Goal: Information Seeking & Learning: Learn about a topic

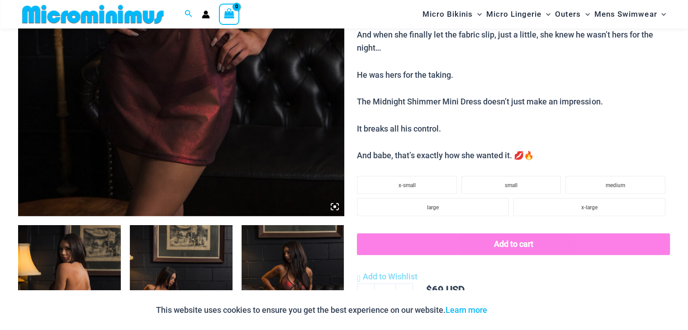
scroll to position [355, 0]
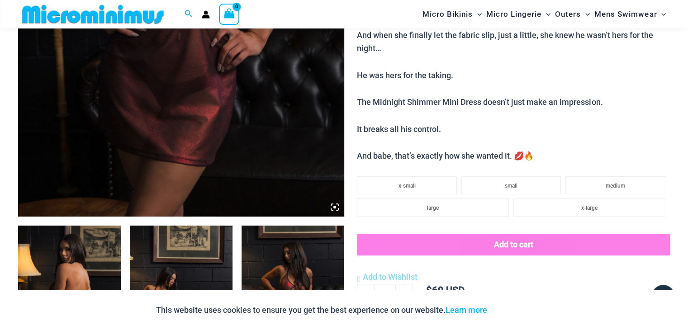
type input "**********"
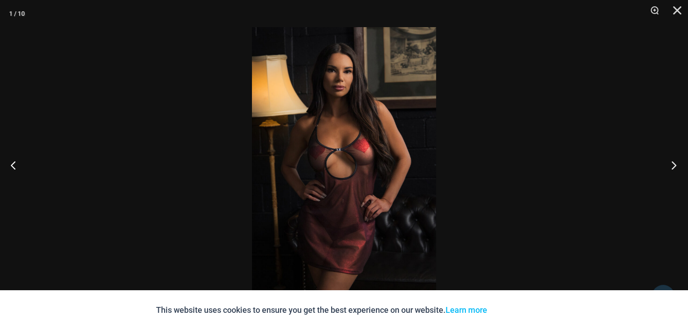
click at [671, 166] on button "Next" at bounding box center [671, 165] width 34 height 45
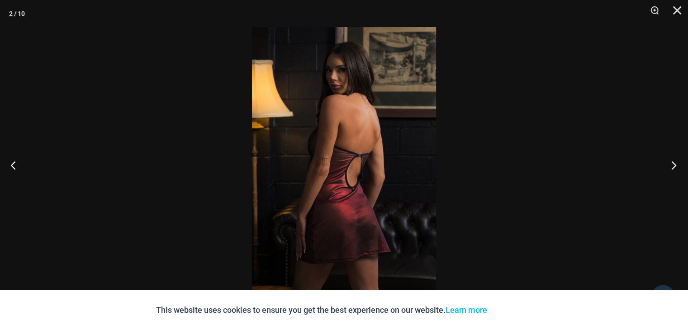
click at [671, 166] on button "Next" at bounding box center [671, 165] width 34 height 45
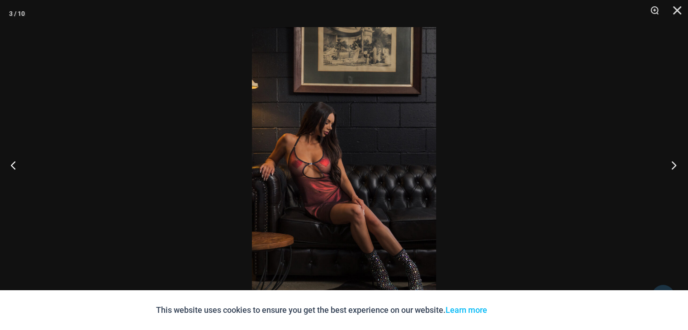
click at [671, 166] on button "Next" at bounding box center [671, 165] width 34 height 45
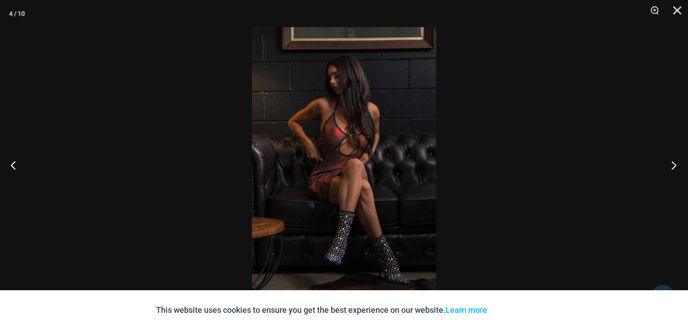
click at [671, 166] on button "Next" at bounding box center [671, 165] width 34 height 45
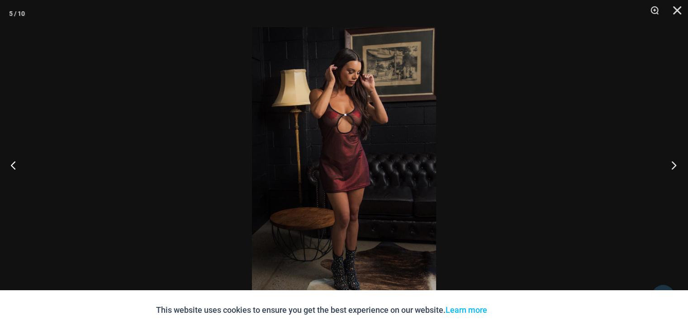
click at [671, 166] on button "Next" at bounding box center [671, 165] width 34 height 45
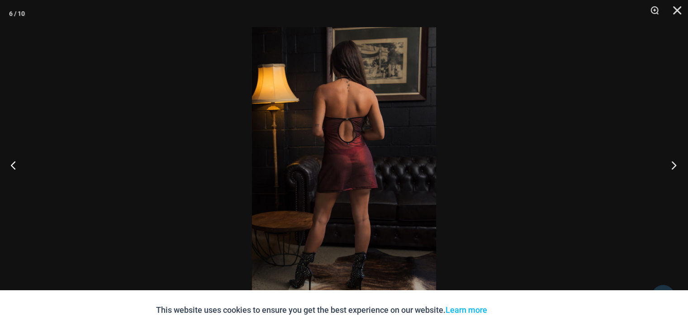
click at [671, 166] on button "Next" at bounding box center [671, 165] width 34 height 45
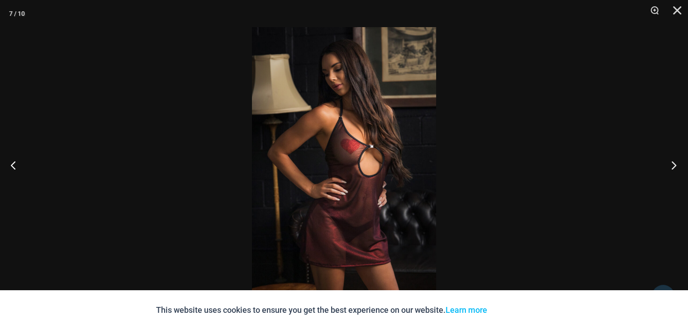
click at [671, 166] on button "Next" at bounding box center [671, 165] width 34 height 45
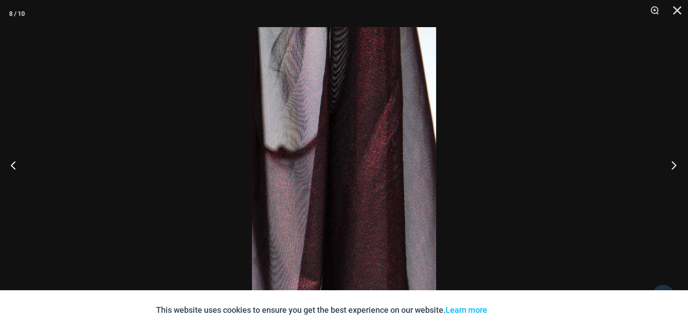
click at [671, 166] on button "Next" at bounding box center [671, 165] width 34 height 45
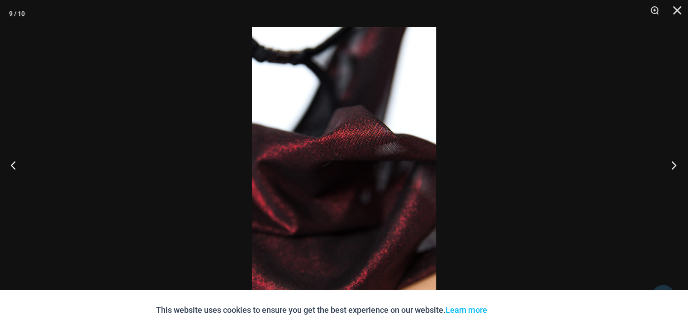
click at [671, 166] on button "Next" at bounding box center [671, 165] width 34 height 45
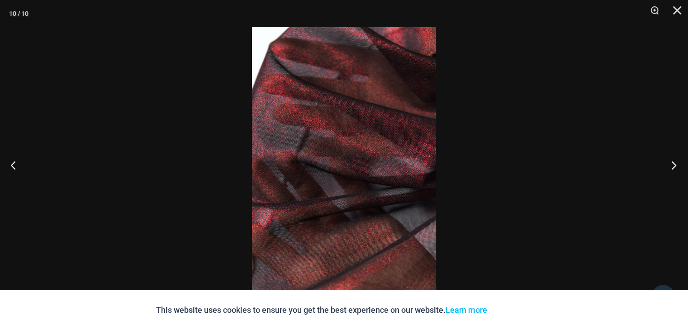
click at [671, 166] on button "Next" at bounding box center [671, 165] width 34 height 45
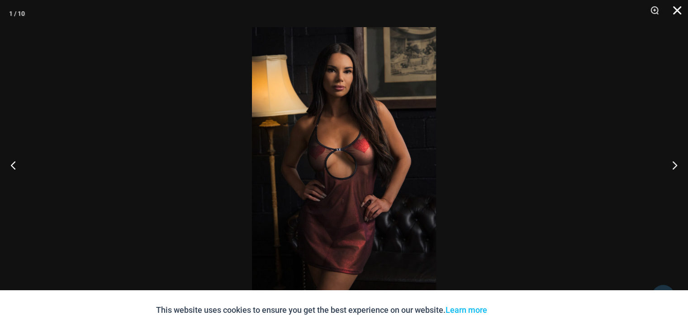
click at [677, 10] on button "Close" at bounding box center [674, 13] width 23 height 27
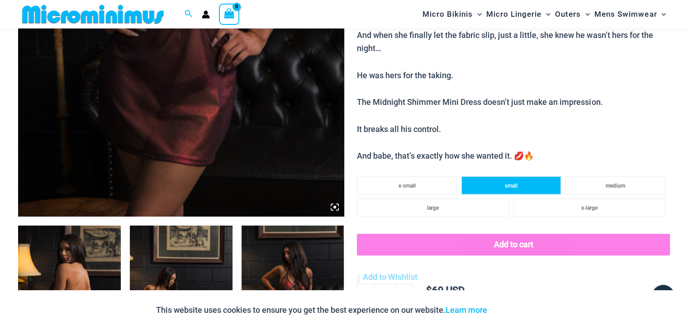
click at [484, 185] on li "small" at bounding box center [511, 185] width 100 height 18
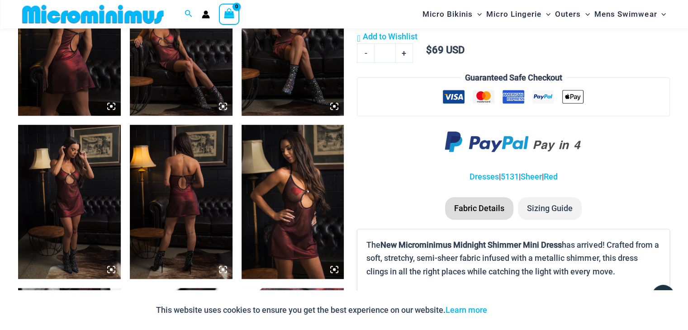
scroll to position [581, 0]
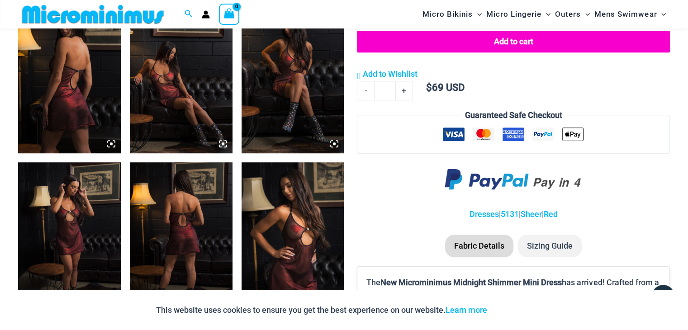
click at [294, 99] on img at bounding box center [293, 77] width 103 height 154
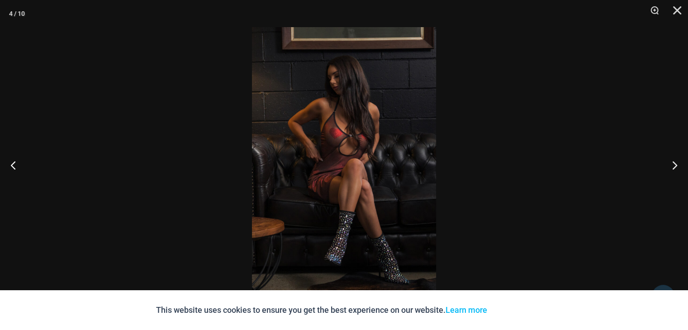
click at [294, 99] on img at bounding box center [344, 165] width 184 height 276
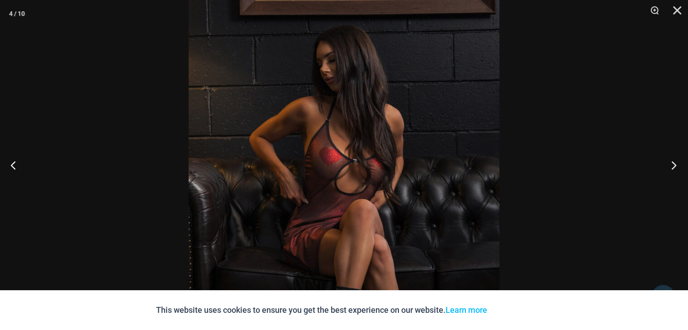
click at [673, 166] on button "Next" at bounding box center [671, 165] width 34 height 45
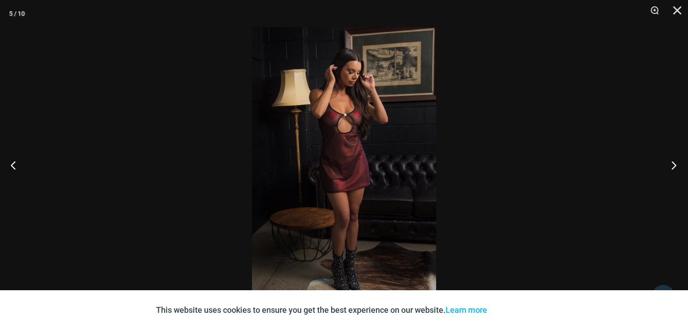
click at [673, 166] on button "Next" at bounding box center [671, 165] width 34 height 45
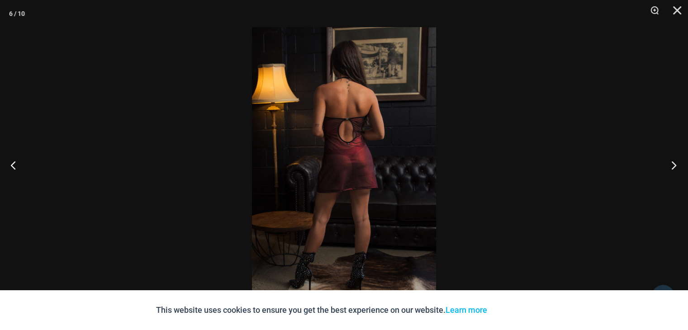
click at [673, 166] on button "Next" at bounding box center [671, 165] width 34 height 45
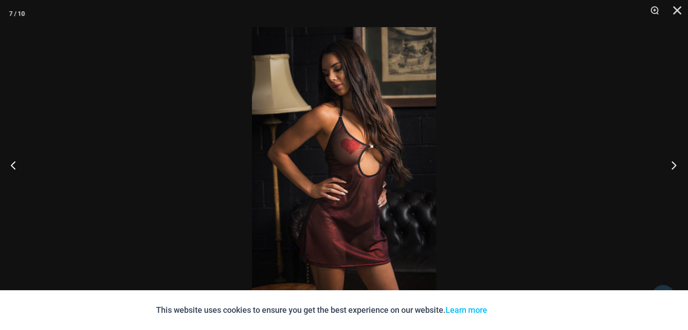
click at [673, 166] on button "Next" at bounding box center [671, 165] width 34 height 45
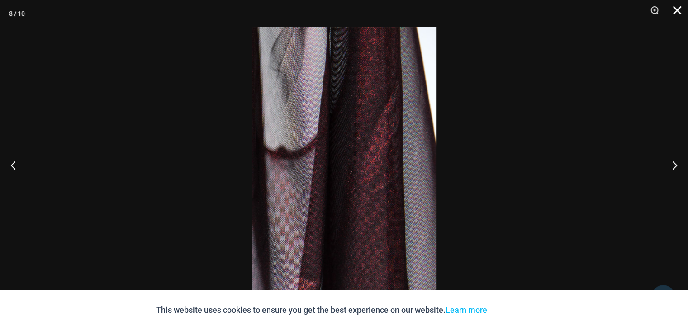
click at [679, 5] on button "Close" at bounding box center [674, 13] width 23 height 27
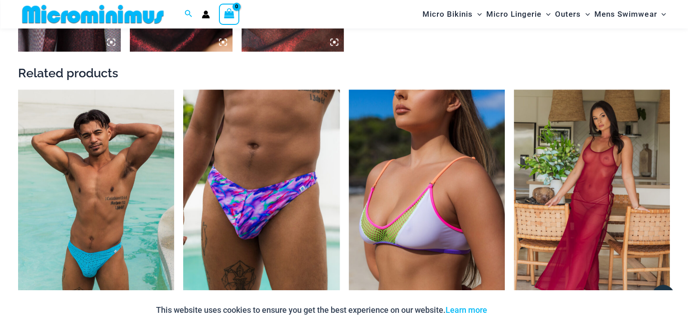
scroll to position [1079, 0]
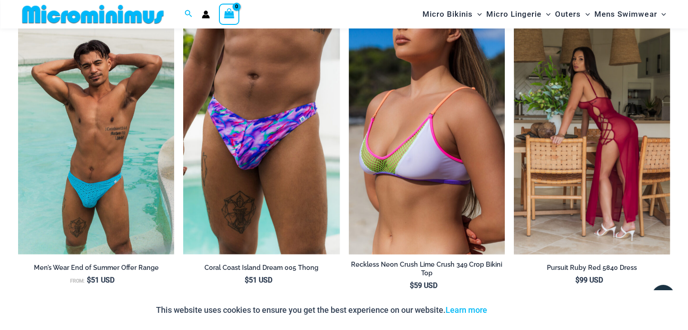
click at [596, 113] on img at bounding box center [592, 137] width 156 height 234
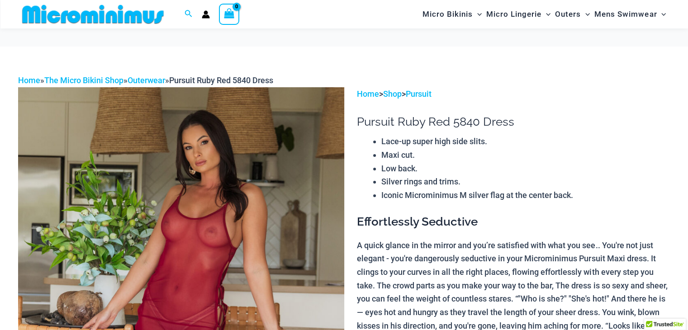
scroll to position [128, 0]
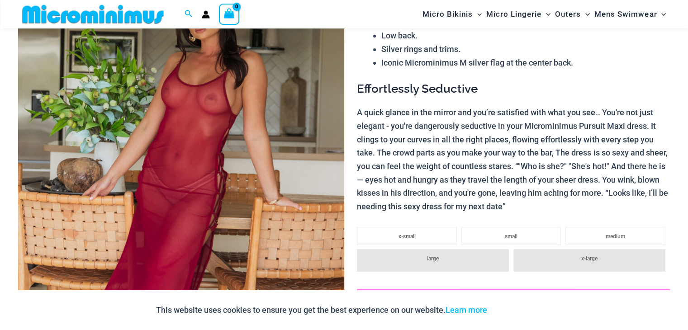
type input "**********"
click at [257, 178] on img at bounding box center [181, 198] width 326 height 489
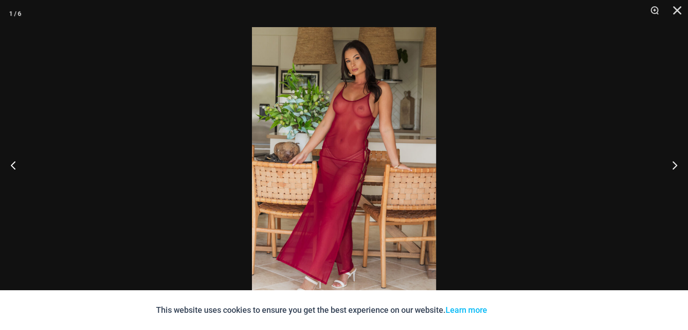
click at [396, 99] on img at bounding box center [344, 165] width 184 height 276
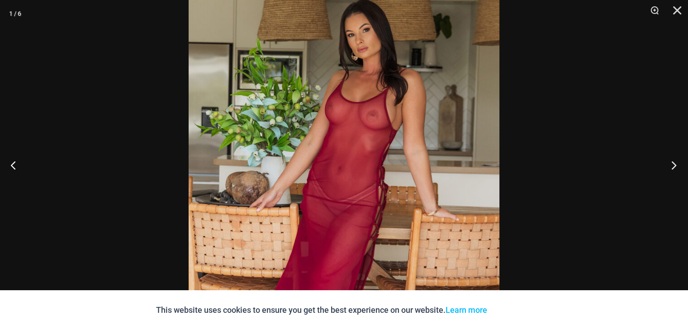
click at [670, 164] on button "Next" at bounding box center [671, 165] width 34 height 45
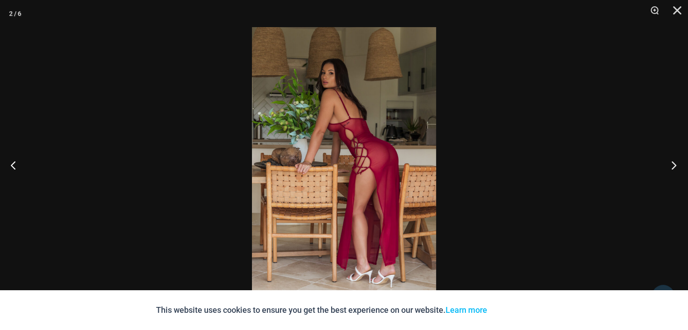
click at [670, 164] on button "Next" at bounding box center [671, 165] width 34 height 45
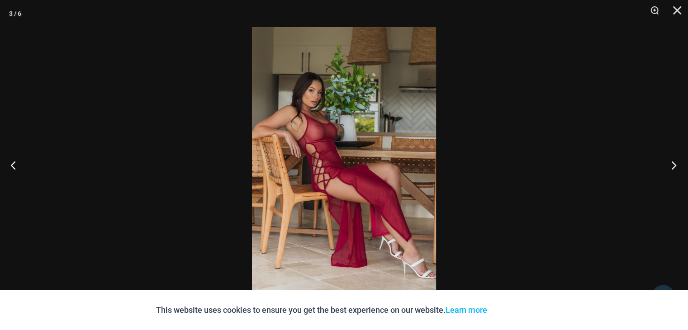
click at [670, 164] on button "Next" at bounding box center [671, 165] width 34 height 45
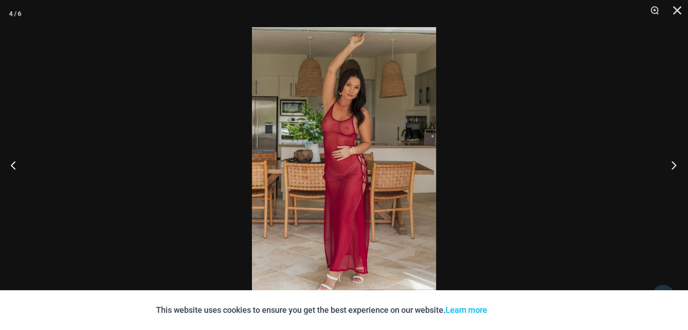
click at [670, 164] on button "Next" at bounding box center [671, 165] width 34 height 45
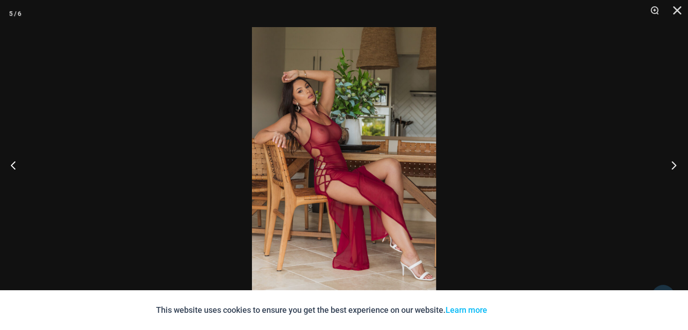
click at [670, 164] on button "Next" at bounding box center [671, 165] width 34 height 45
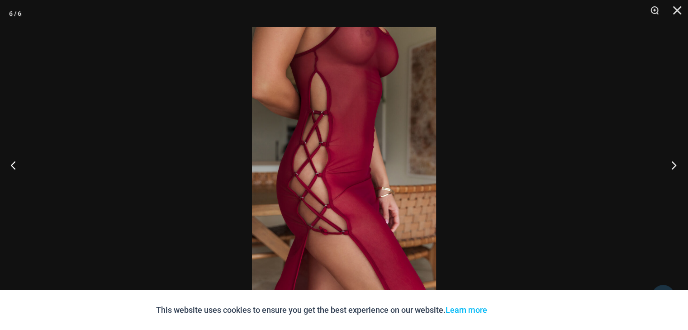
click at [670, 164] on button "Next" at bounding box center [671, 165] width 34 height 45
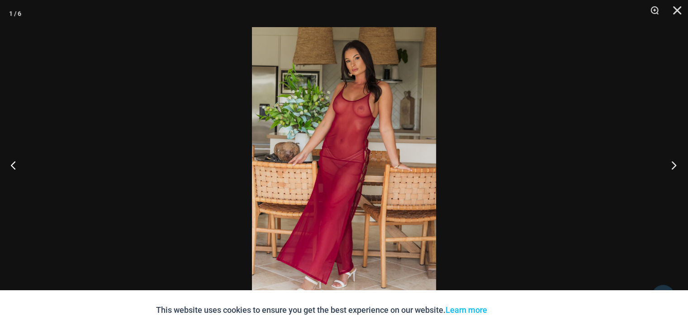
click at [670, 164] on button "Next" at bounding box center [671, 165] width 34 height 45
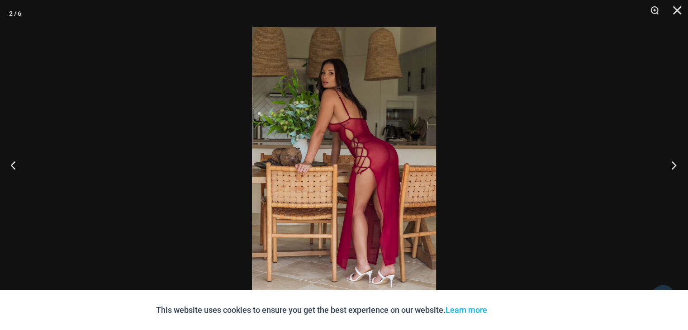
click at [670, 164] on button "Next" at bounding box center [671, 165] width 34 height 45
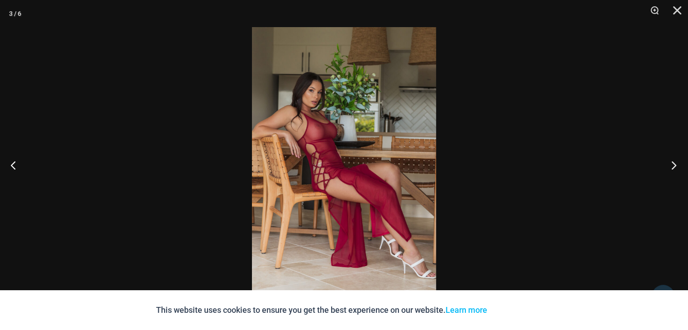
click at [670, 164] on button "Next" at bounding box center [671, 165] width 34 height 45
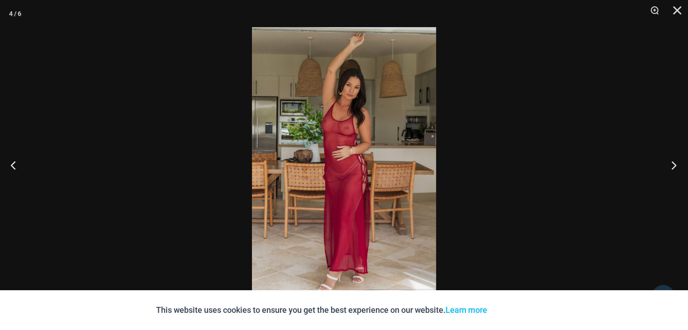
click at [670, 164] on button "Next" at bounding box center [671, 165] width 34 height 45
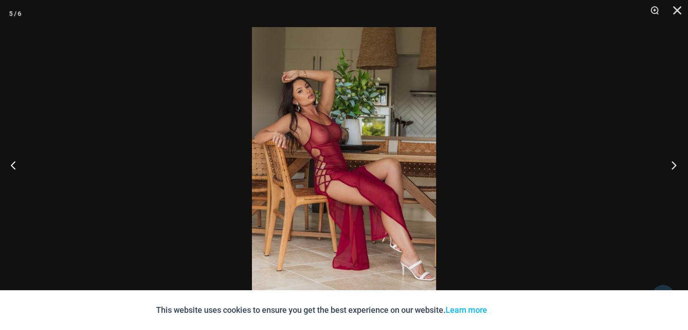
click at [670, 164] on button "Next" at bounding box center [671, 165] width 34 height 45
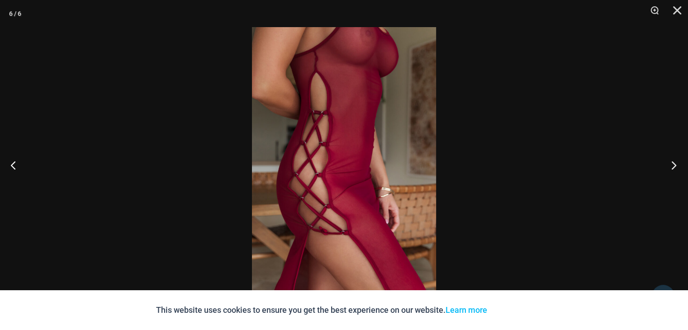
click at [670, 164] on button "Next" at bounding box center [671, 165] width 34 height 45
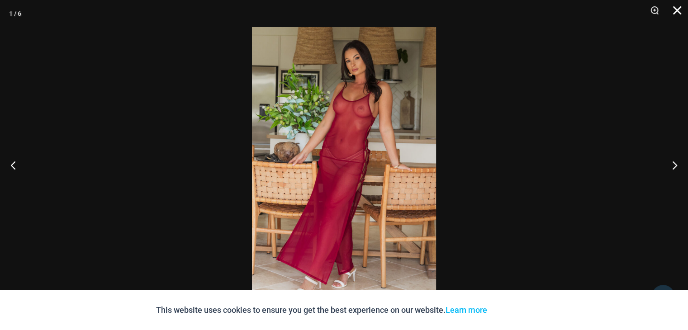
click at [674, 13] on button "Close" at bounding box center [674, 13] width 23 height 27
